Goal: Communication & Community: Answer question/provide support

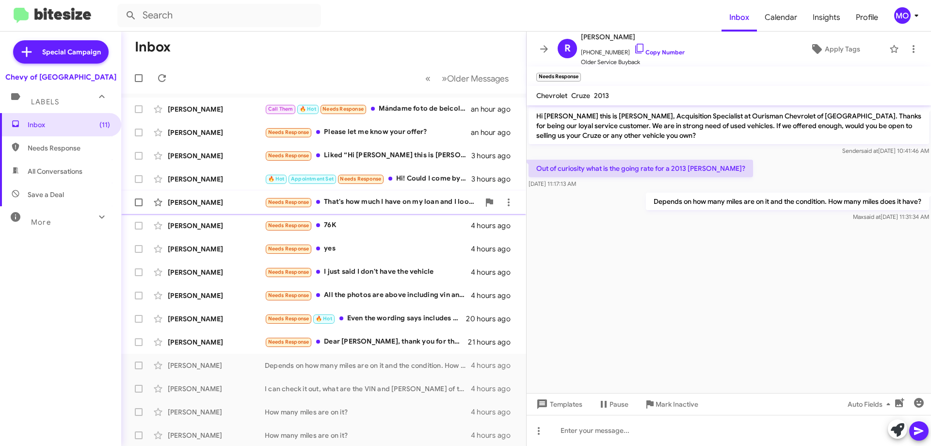
click at [367, 199] on div "Needs Response That's how much I have on my loan and I looked at the average co…" at bounding box center [372, 201] width 215 height 11
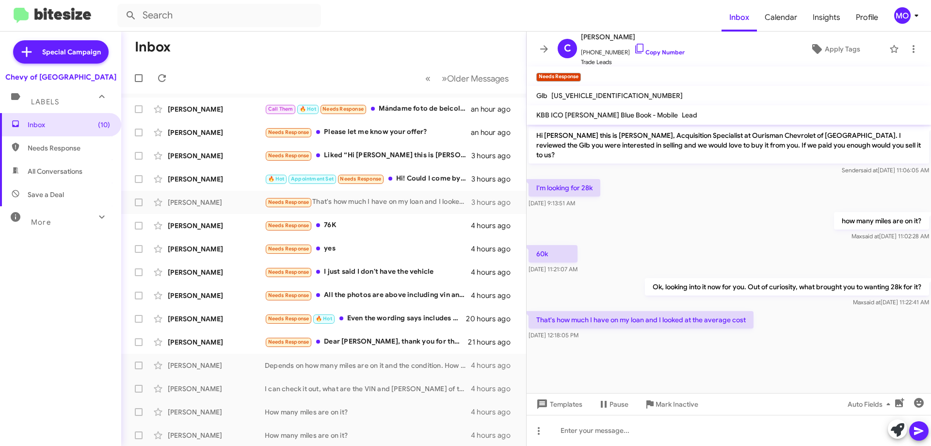
click at [592, 96] on span "[US_VEHICLE_IDENTIFICATION_NUMBER]" at bounding box center [616, 95] width 131 height 9
copy span "[US_VEHICLE_IDENTIFICATION_NUMBER]"
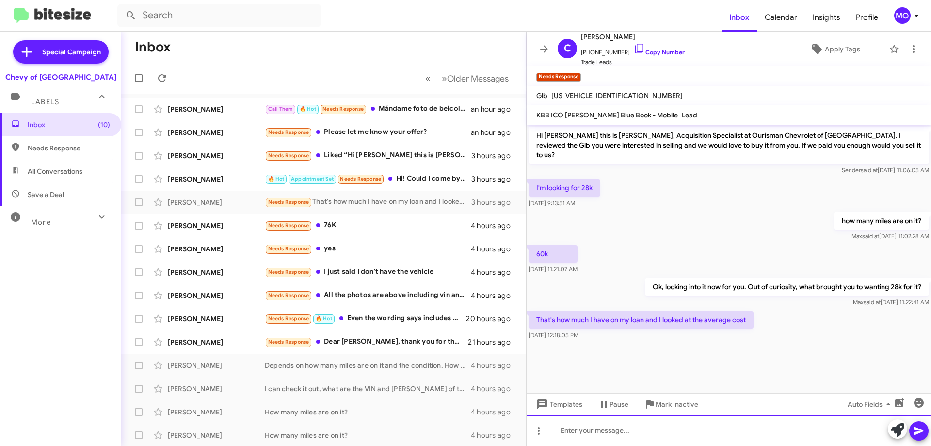
click at [654, 434] on div at bounding box center [728, 429] width 404 height 31
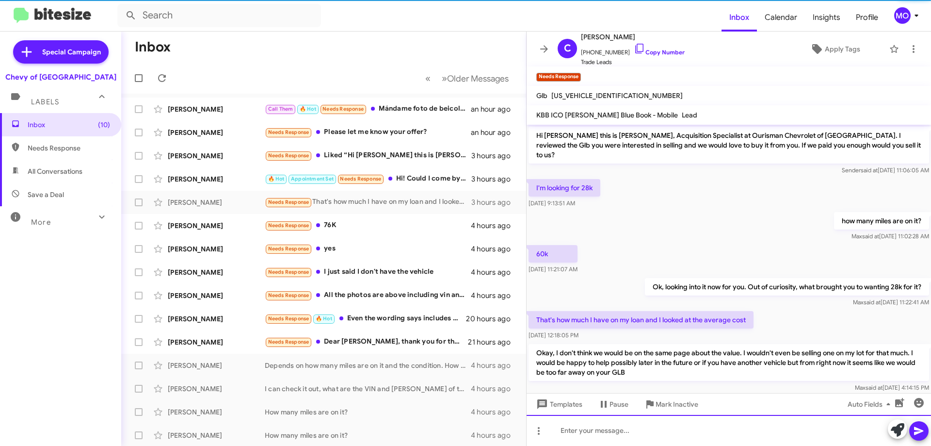
scroll to position [9, 0]
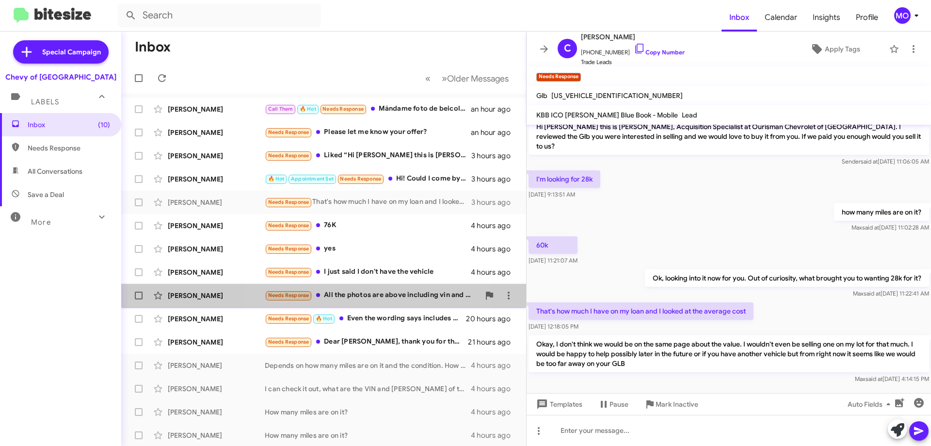
click at [373, 297] on div "Needs Response All the photos are above including vin and miles" at bounding box center [372, 294] width 215 height 11
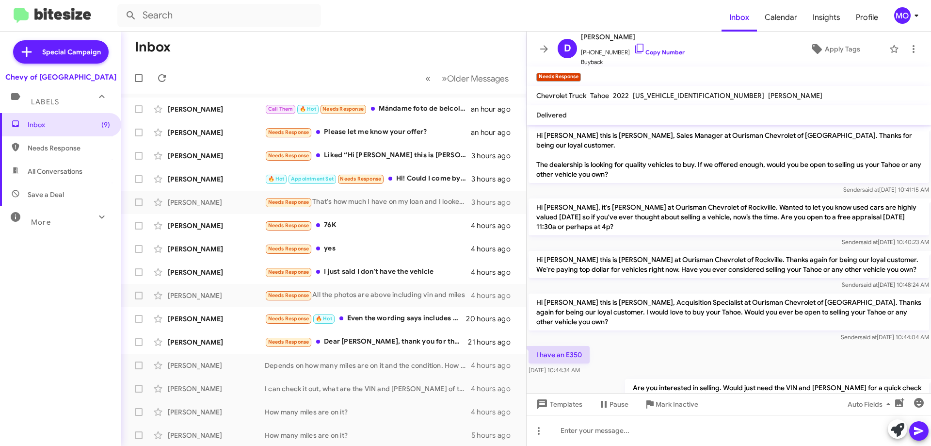
scroll to position [48, 0]
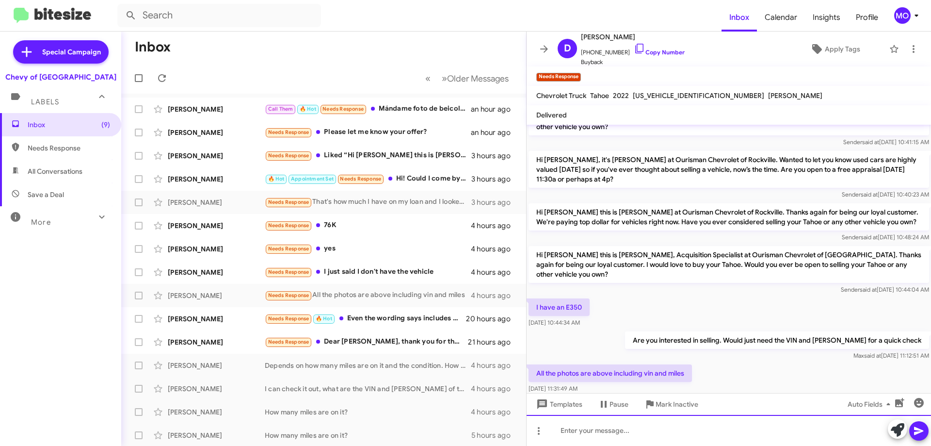
click at [680, 438] on div at bounding box center [728, 429] width 404 height 31
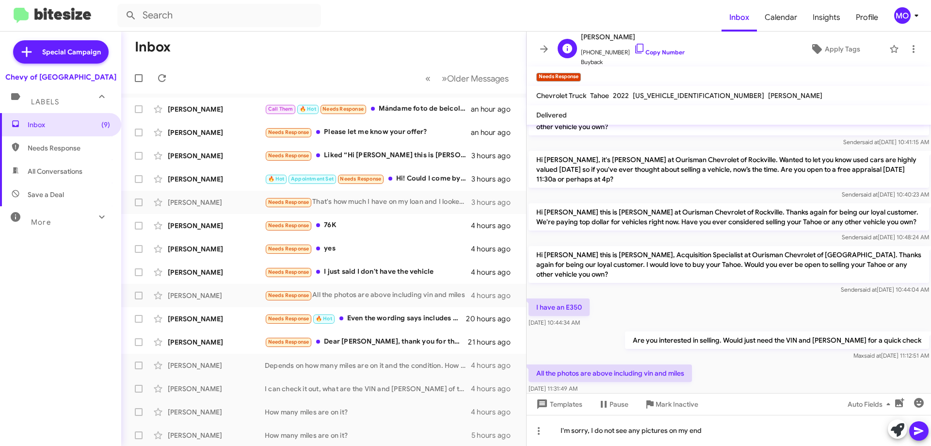
click at [637, 48] on span "[PHONE_NUMBER] Copy Number" at bounding box center [633, 50] width 104 height 15
click at [634, 48] on icon at bounding box center [640, 49] width 12 height 12
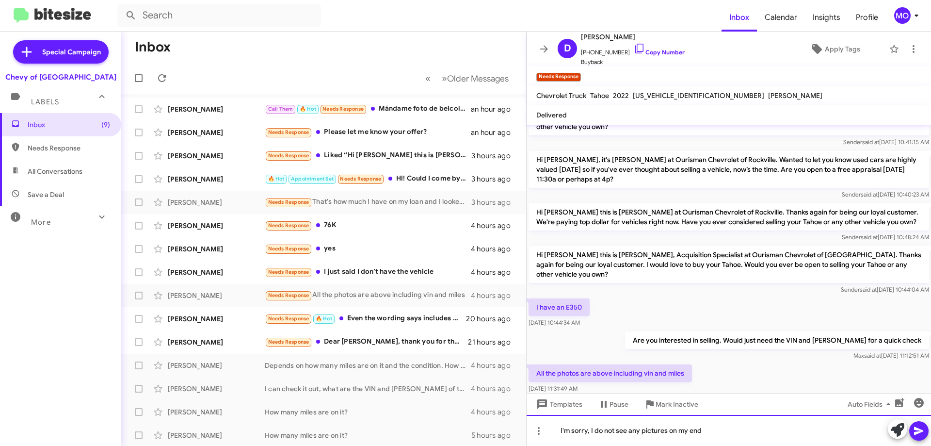
click at [732, 433] on div "I'm sorry, I do not see any pictures on my end" at bounding box center [728, 429] width 404 height 31
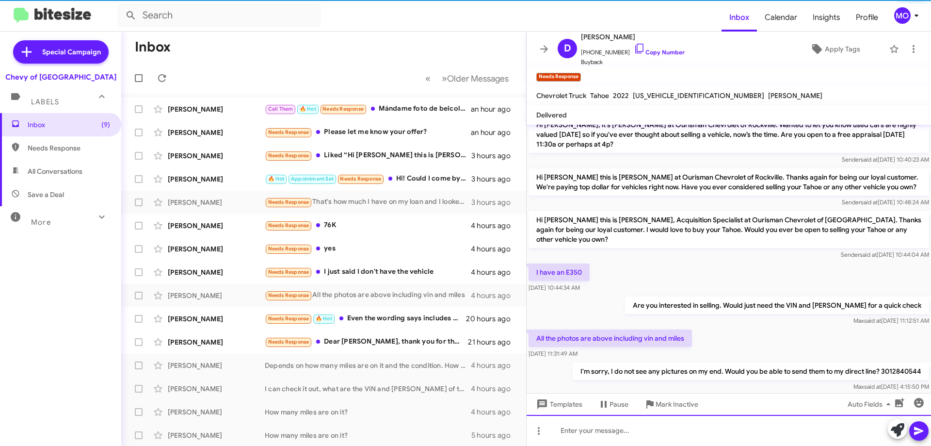
scroll to position [83, 0]
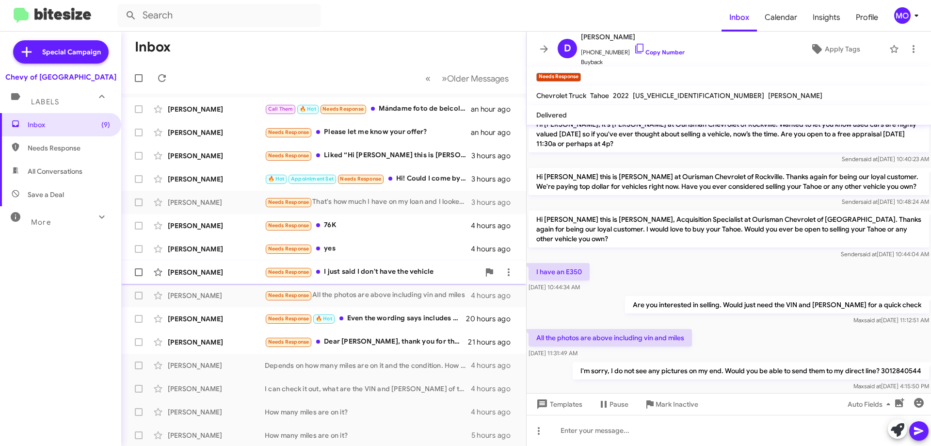
click at [394, 274] on div "Needs Response I just said I don't have the vehicle" at bounding box center [372, 271] width 215 height 11
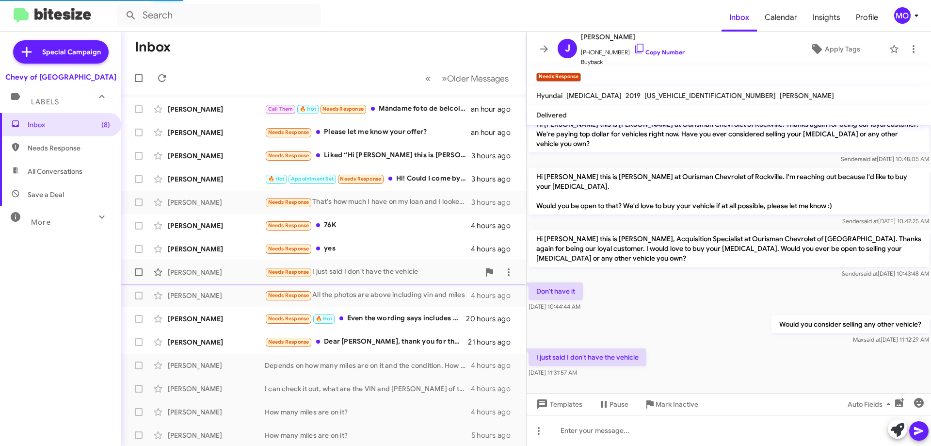
scroll to position [48, 0]
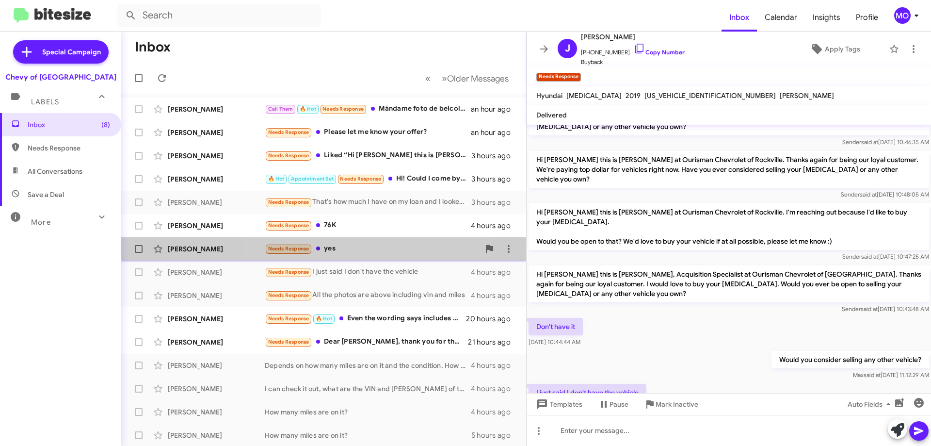
click at [365, 243] on div "Needs Response yes" at bounding box center [372, 248] width 215 height 11
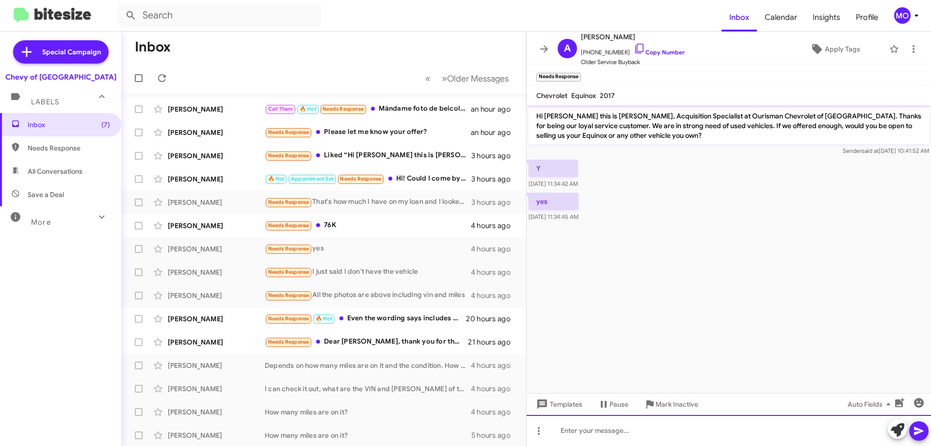
click at [720, 425] on div at bounding box center [728, 429] width 404 height 31
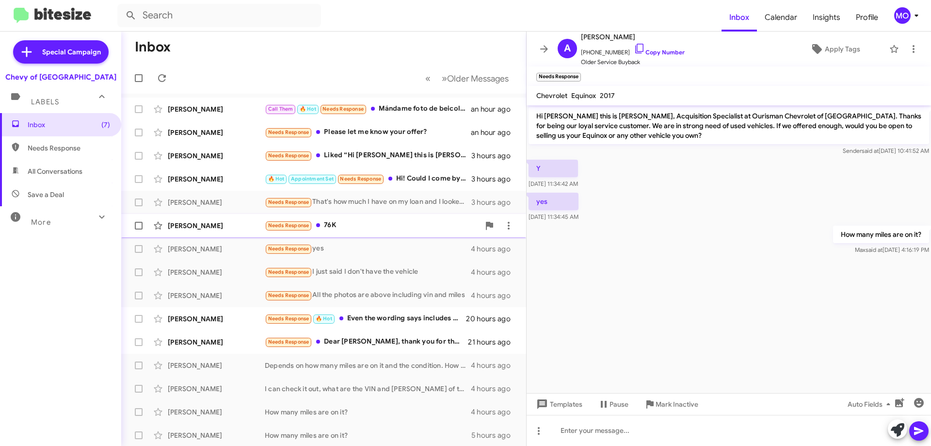
click at [349, 225] on div "Needs Response 76K" at bounding box center [372, 225] width 215 height 11
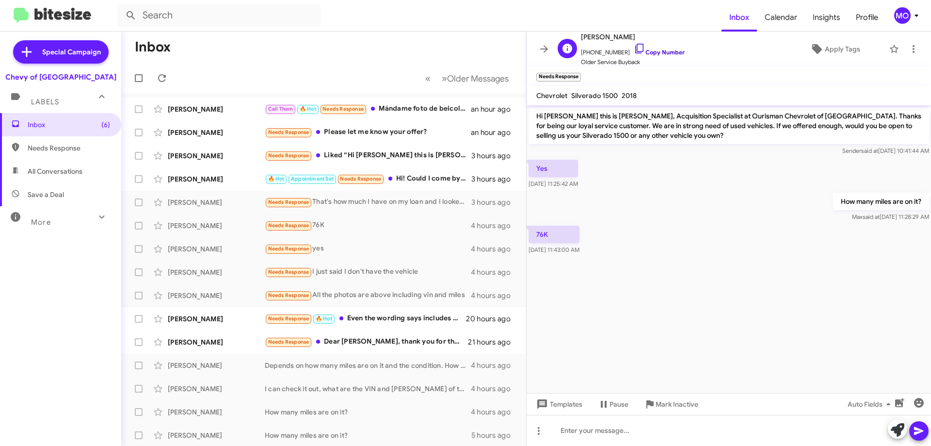
click at [635, 47] on icon at bounding box center [639, 49] width 8 height 10
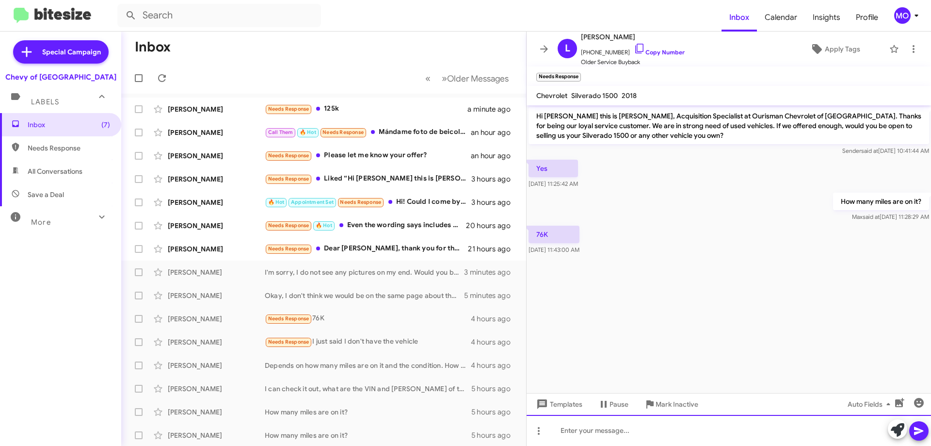
click at [752, 421] on div at bounding box center [728, 429] width 404 height 31
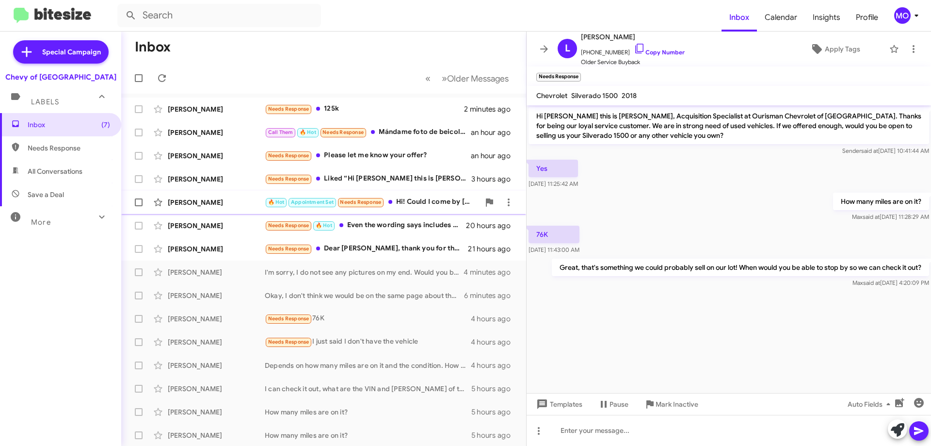
click at [227, 202] on div "[PERSON_NAME]" at bounding box center [216, 202] width 97 height 10
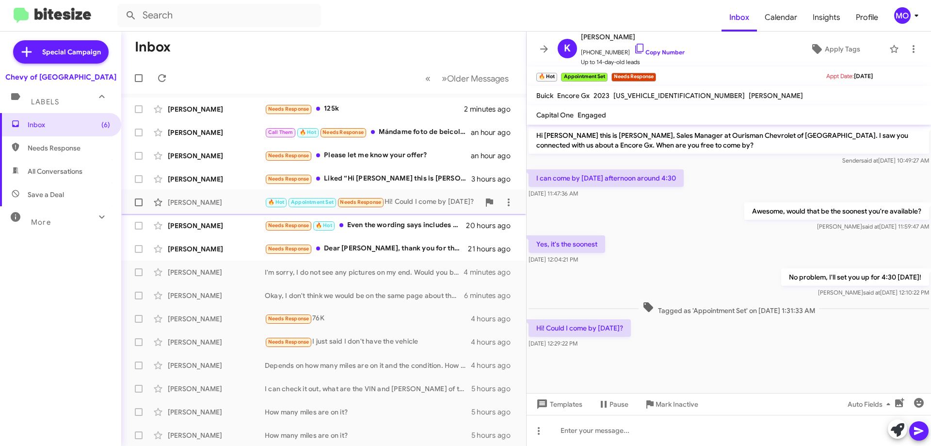
click at [138, 200] on span at bounding box center [139, 202] width 8 height 8
click at [138, 206] on input "checkbox" at bounding box center [138, 206] width 0 height 0
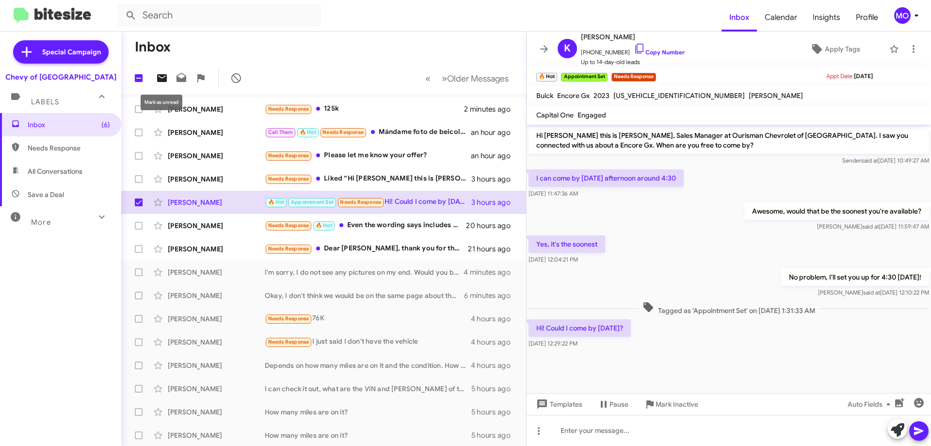
click at [160, 80] on icon at bounding box center [162, 78] width 10 height 8
click at [138, 202] on span at bounding box center [139, 202] width 8 height 8
click at [138, 206] on input "checkbox" at bounding box center [138, 206] width 0 height 0
checkbox input "false"
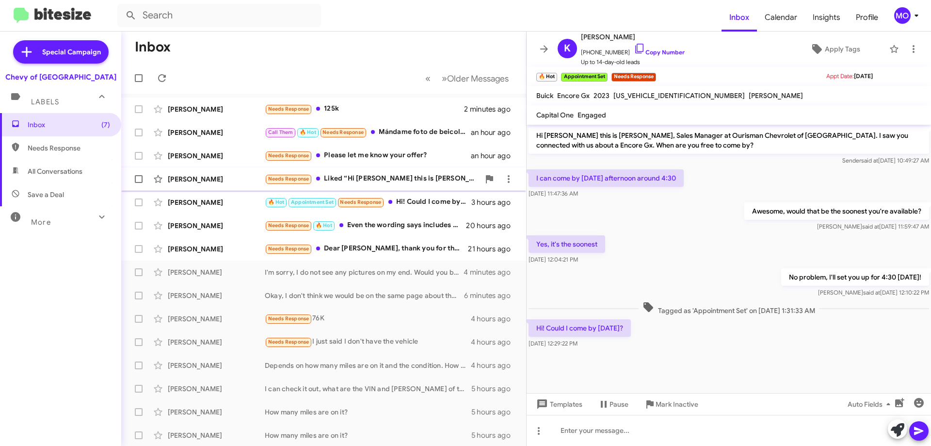
click at [223, 183] on div "[PERSON_NAME]" at bounding box center [216, 179] width 97 height 10
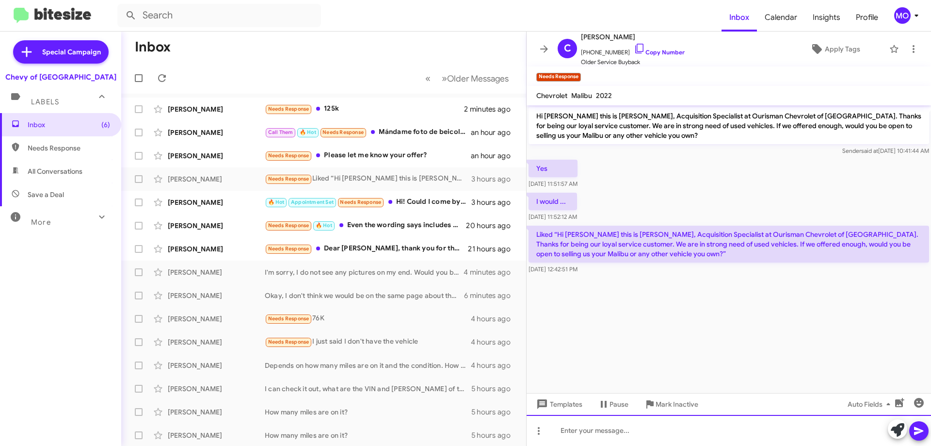
click at [718, 429] on div at bounding box center [728, 429] width 404 height 31
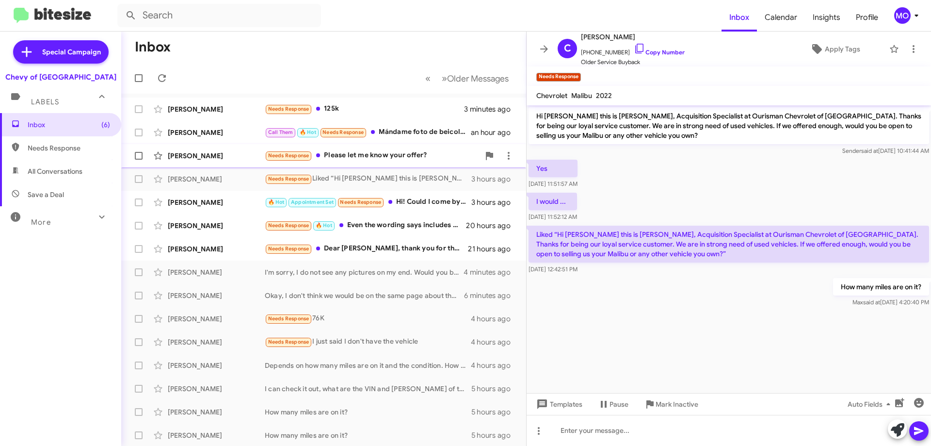
click at [216, 156] on div "[PERSON_NAME]" at bounding box center [216, 156] width 97 height 10
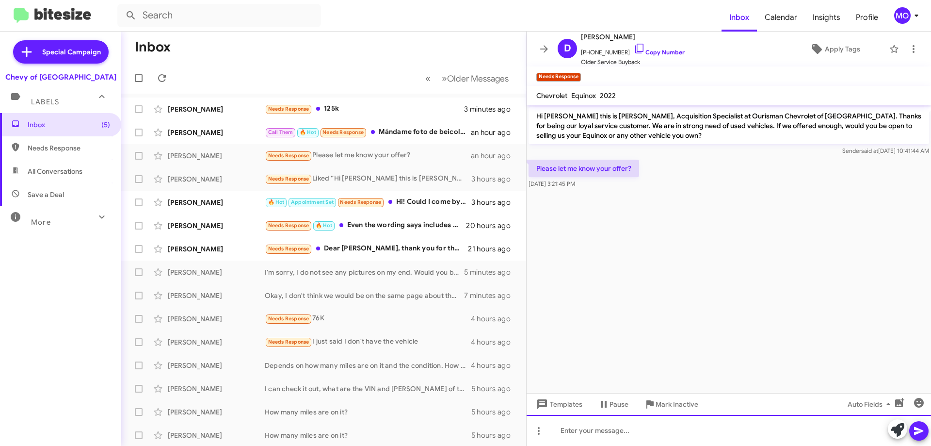
click at [626, 437] on div at bounding box center [728, 429] width 404 height 31
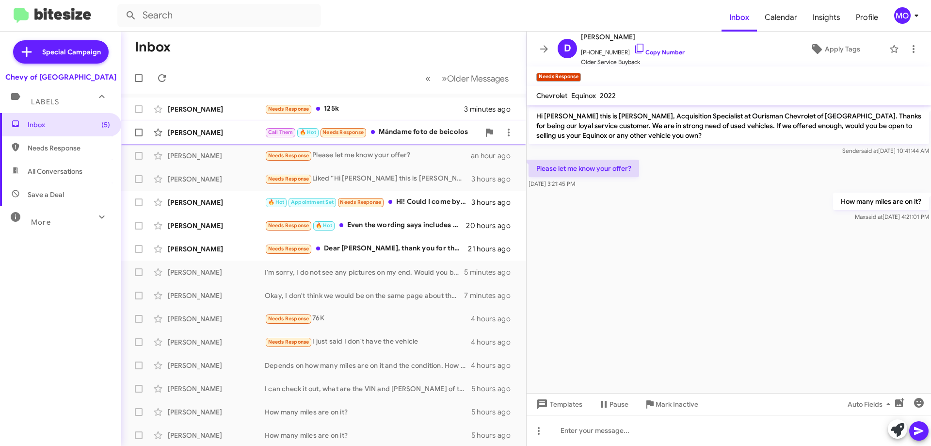
click at [398, 134] on div "Call Them 🔥 Hot Needs Response Mándame foto de beicolos" at bounding box center [372, 132] width 215 height 11
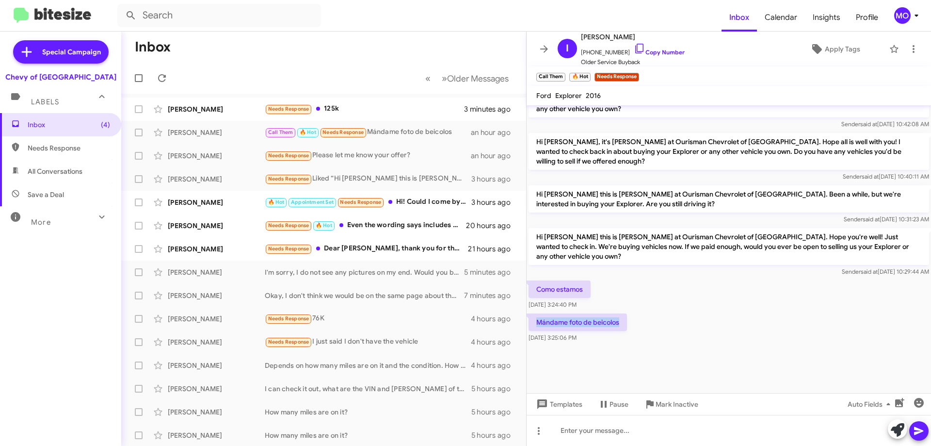
drag, startPoint x: 621, startPoint y: 323, endPoint x: 534, endPoint y: 323, distance: 87.3
click at [534, 323] on p "Mándame foto de beicolos" at bounding box center [577, 321] width 98 height 17
copy p "Mándame foto de beicolos"
click at [697, 310] on div "Como estamos [DATE] 3:24:40 PM" at bounding box center [728, 294] width 404 height 33
click at [580, 291] on p "Como estamos" at bounding box center [559, 288] width 62 height 17
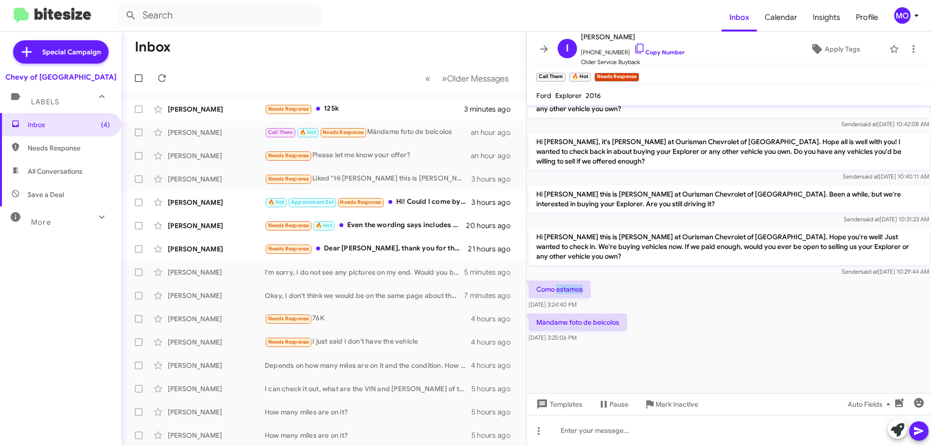
click at [580, 291] on p "Como estamos" at bounding box center [559, 288] width 62 height 17
copy p "Como estamos"
click at [686, 299] on div "Como estamos [DATE] 3:24:40 PM" at bounding box center [728, 294] width 404 height 33
click at [210, 103] on div "[PERSON_NAME] Needs Response 125k 23 minutes ago" at bounding box center [323, 108] width 389 height 19
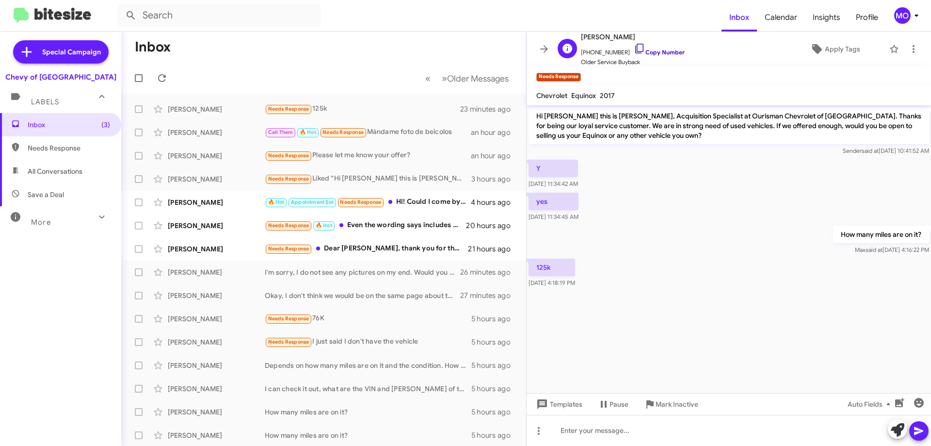
click at [634, 45] on icon at bounding box center [640, 49] width 12 height 12
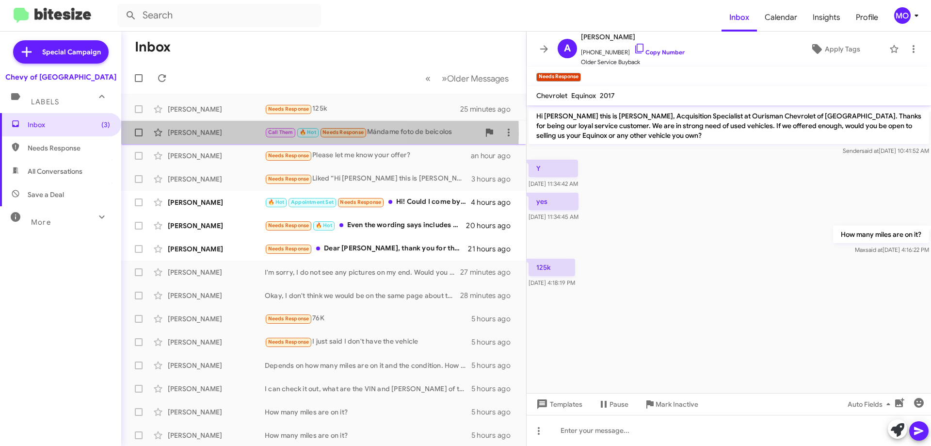
click at [216, 132] on div "[PERSON_NAME]" at bounding box center [216, 132] width 97 height 10
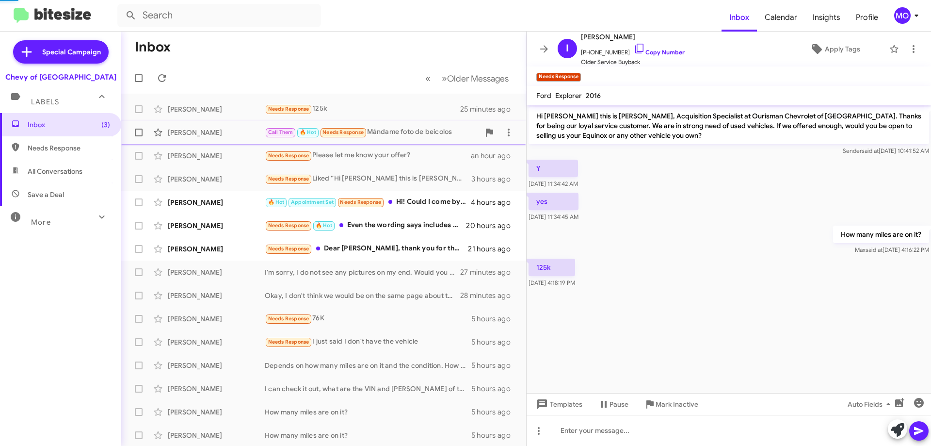
scroll to position [808, 0]
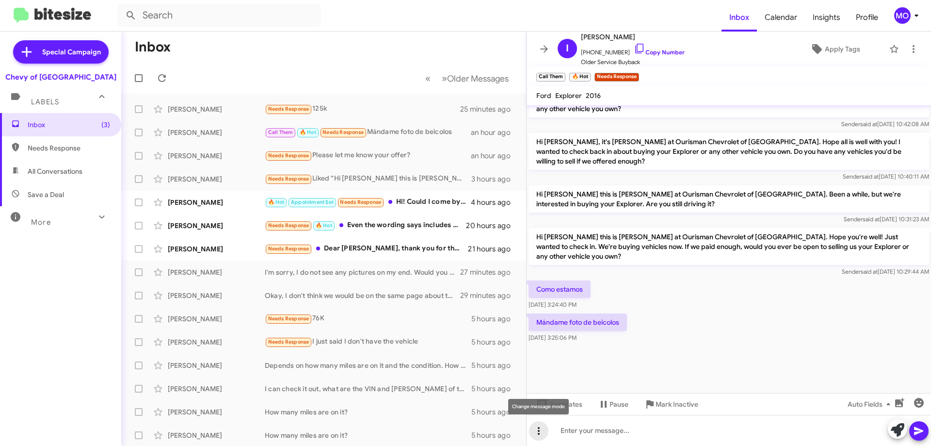
click at [544, 425] on icon at bounding box center [539, 431] width 12 height 12
click at [721, 353] on div at bounding box center [465, 223] width 931 height 446
click at [559, 407] on span "Templates" at bounding box center [558, 403] width 48 height 17
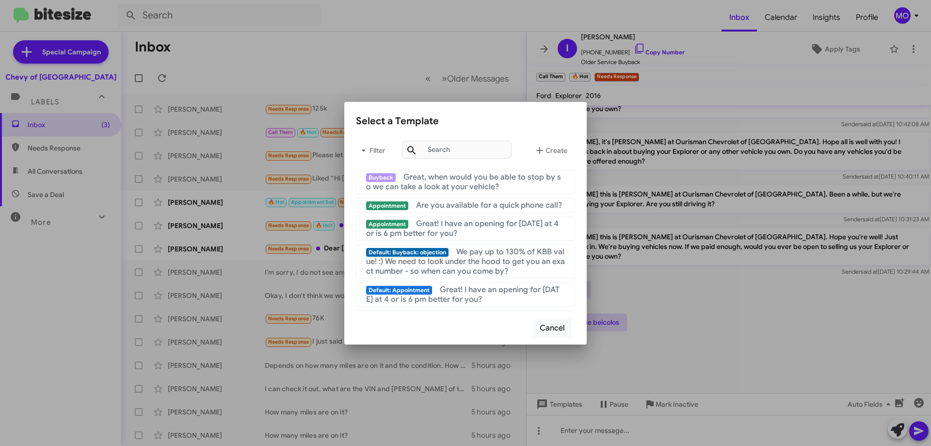
click at [723, 316] on div at bounding box center [465, 223] width 931 height 446
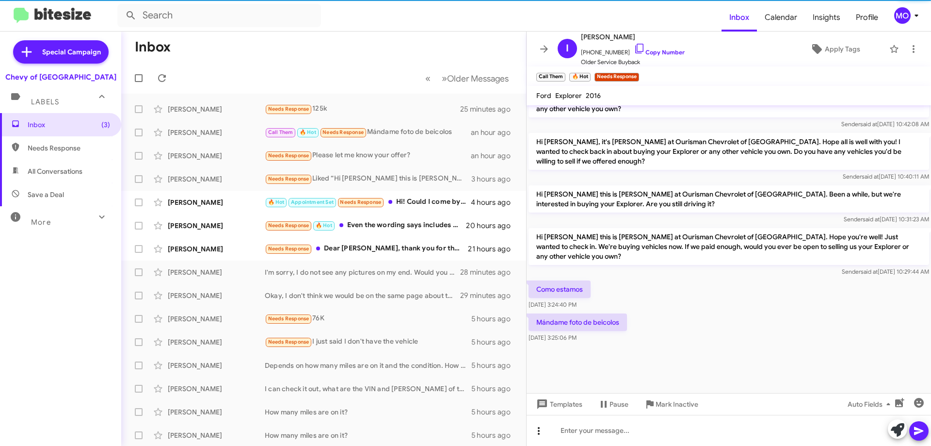
click at [535, 437] on button at bounding box center [538, 430] width 19 height 19
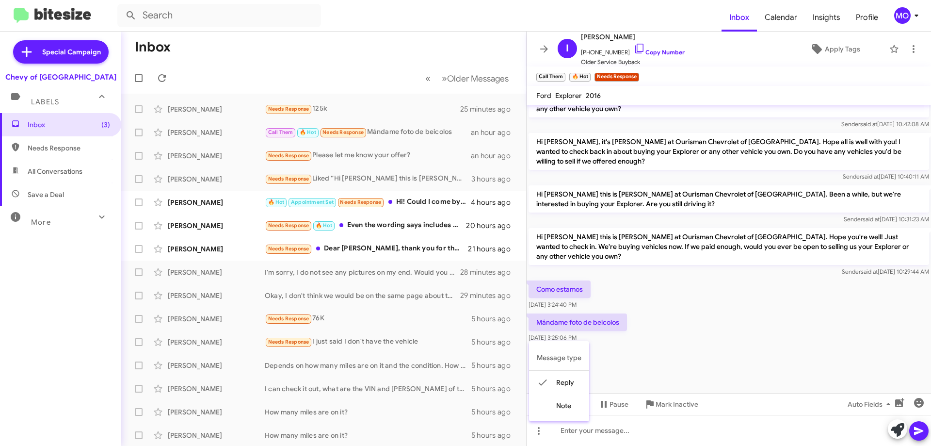
click at [635, 428] on div at bounding box center [465, 223] width 931 height 446
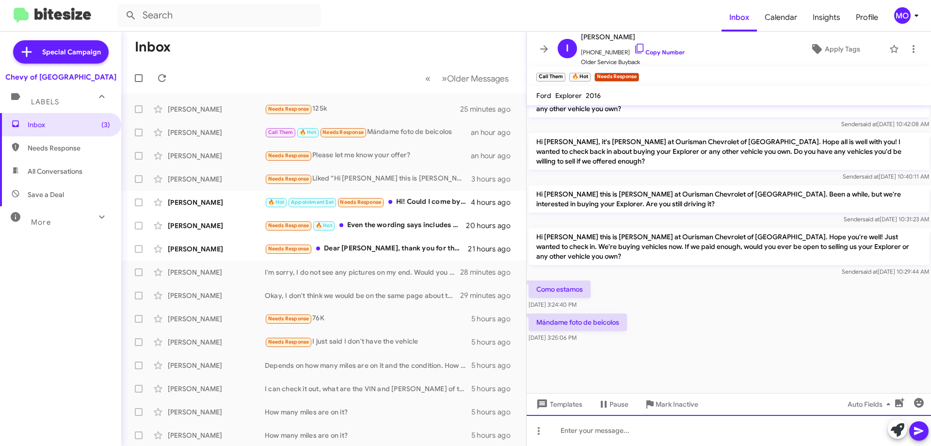
click at [610, 437] on div at bounding box center [728, 429] width 404 height 31
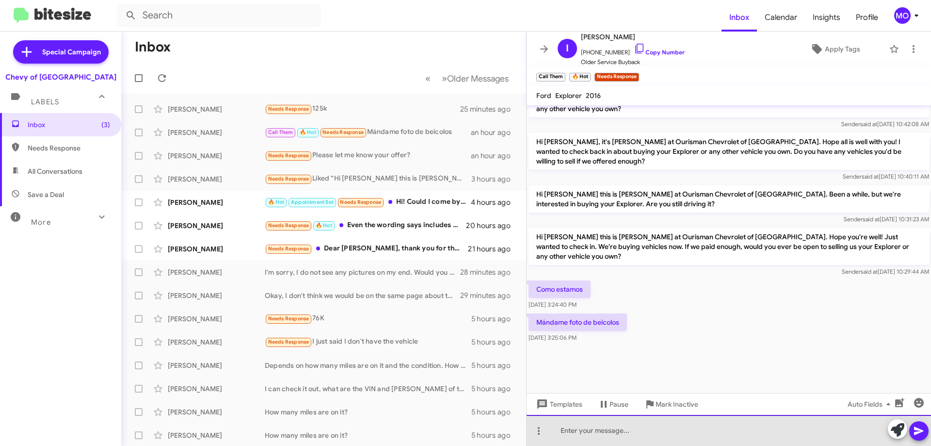
click at [634, 424] on div at bounding box center [728, 429] width 404 height 31
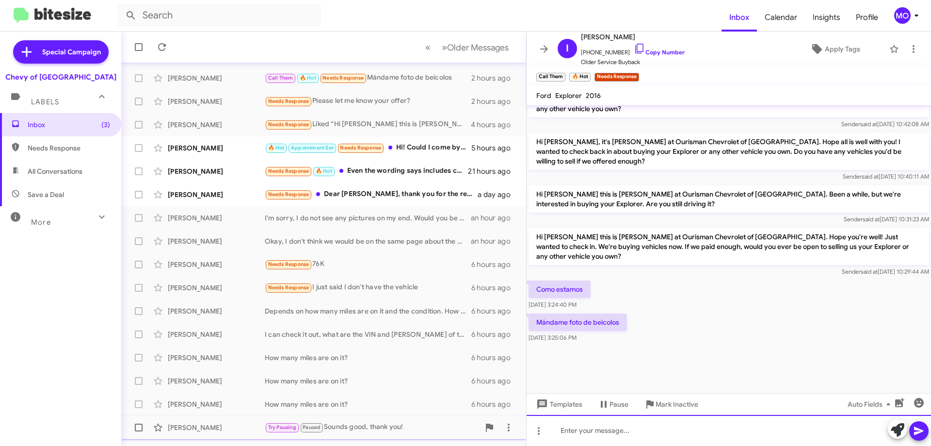
scroll to position [117, 0]
